Goal: Information Seeking & Learning: Find specific fact

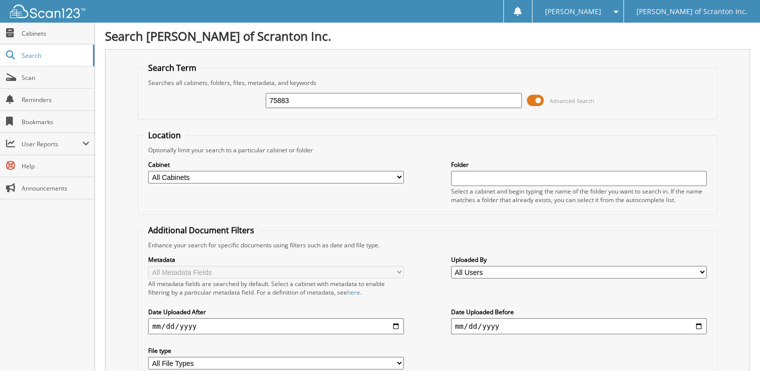
type input "75883"
click at [323, 99] on input "75883" at bounding box center [394, 100] width 256 height 15
type input "75882"
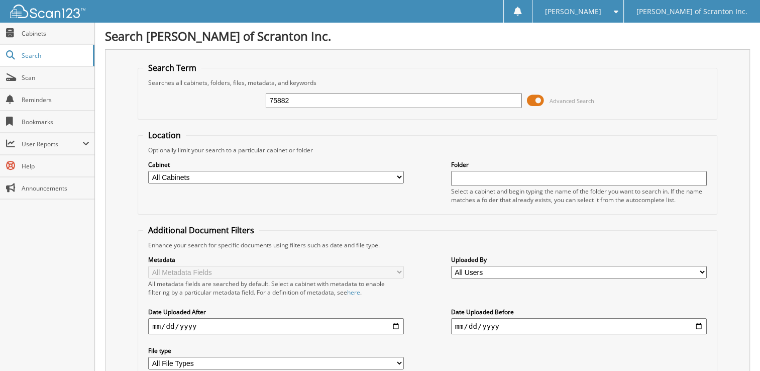
click at [305, 103] on input "75882" at bounding box center [394, 100] width 256 height 15
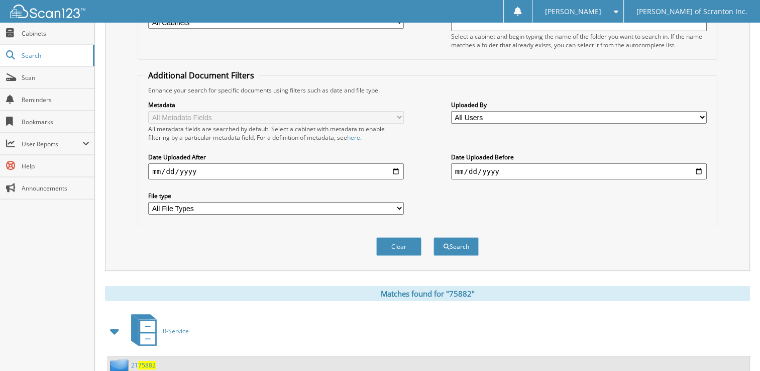
scroll to position [219, 0]
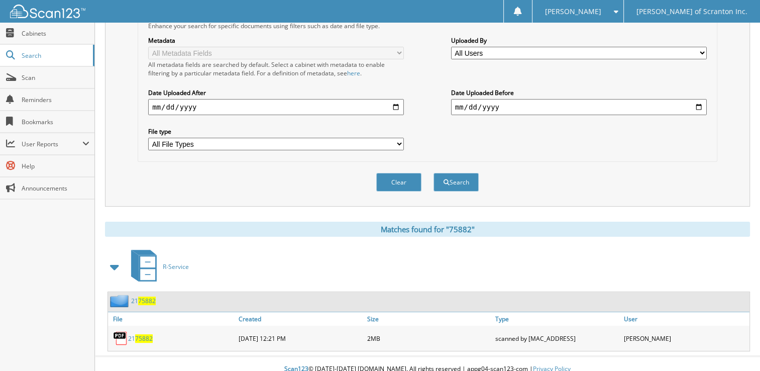
click at [134, 334] on link "21 75882" at bounding box center [140, 338] width 25 height 9
click at [66, 289] on div "Close Cabinets Search Scan Reminders Bookmarks User Reports" at bounding box center [47, 197] width 95 height 348
